Goal: Task Accomplishment & Management: Manage account settings

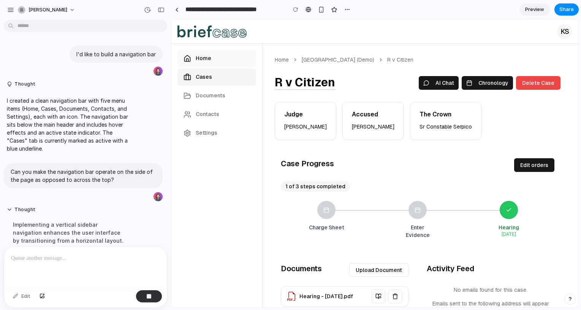
scroll to position [485, 0]
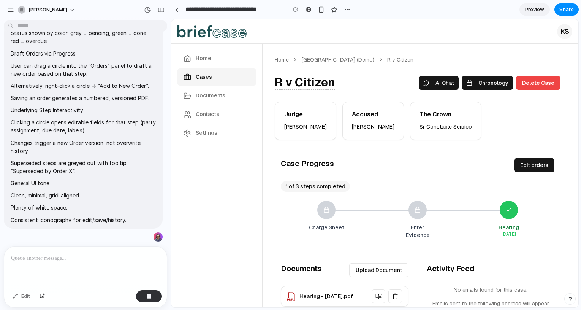
click at [177, 17] on div "**********" at bounding box center [262, 9] width 182 height 17
click at [176, 8] on div at bounding box center [176, 10] width 3 height 4
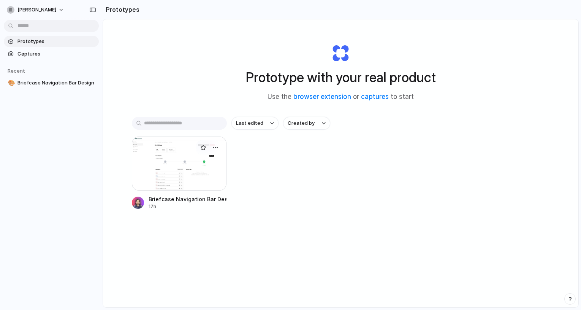
click at [180, 158] on div at bounding box center [179, 164] width 95 height 54
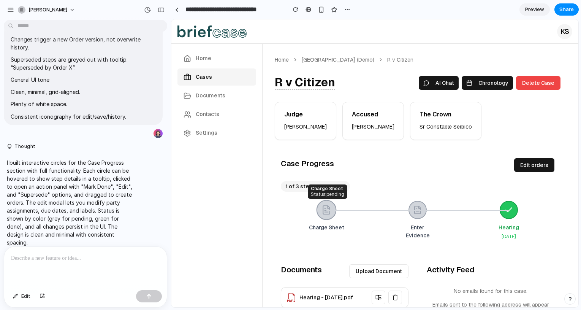
click at [335, 214] on div at bounding box center [327, 210] width 20 height 20
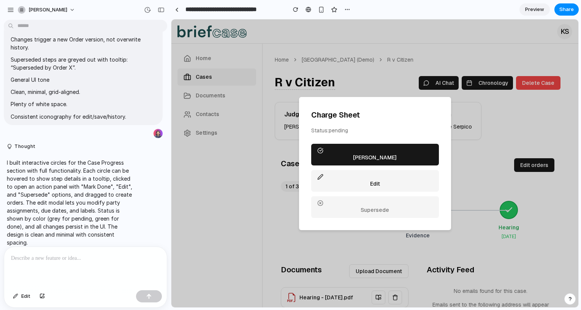
click at [421, 147] on button "[PERSON_NAME]" at bounding box center [375, 155] width 128 height 22
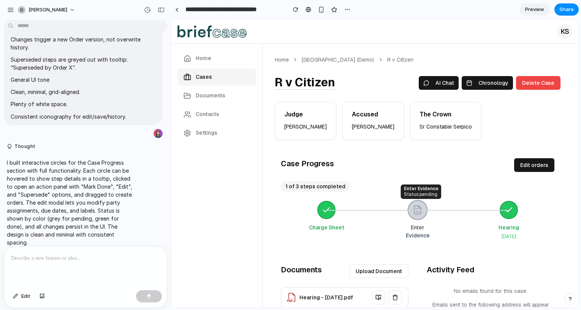
click at [422, 209] on icon at bounding box center [418, 210] width 10 height 10
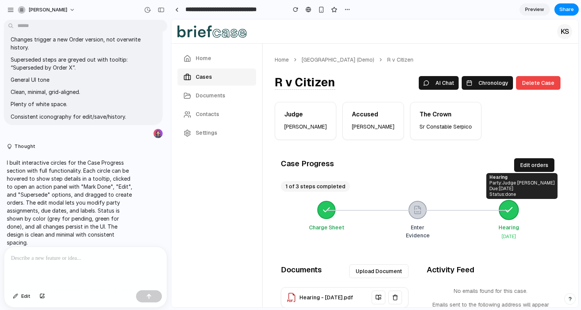
click at [508, 205] on div at bounding box center [509, 210] width 20 height 20
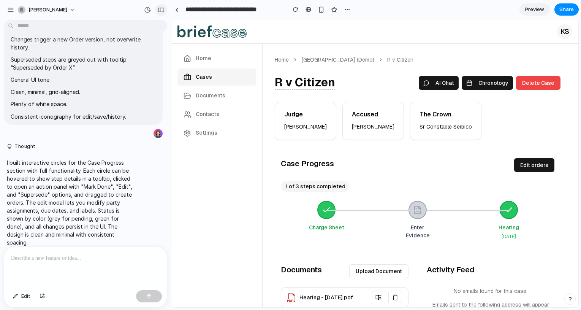
click at [160, 8] on div "button" at bounding box center [161, 9] width 7 height 5
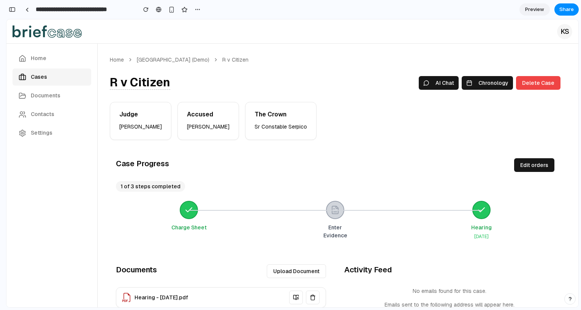
scroll to position [712, 0]
click at [546, 162] on button "Edit orders" at bounding box center [535, 165] width 40 height 14
click at [539, 165] on button "Edit orders" at bounding box center [535, 165] width 40 height 14
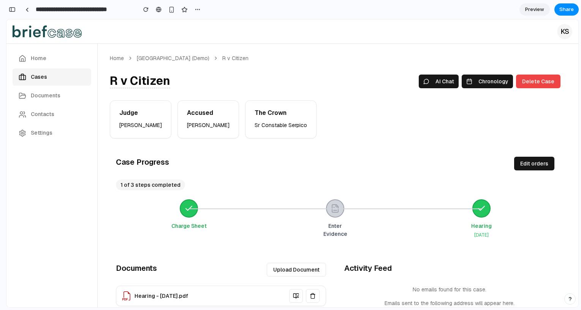
scroll to position [0, 0]
